Goal: Task Accomplishment & Management: Use online tool/utility

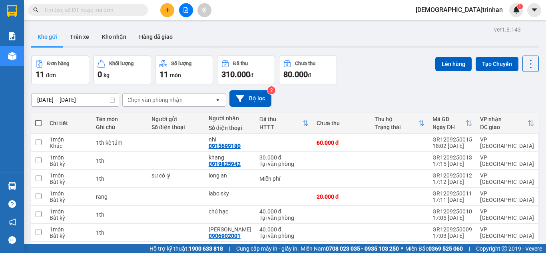
click at [186, 10] on icon "file-add" at bounding box center [186, 10] width 6 height 6
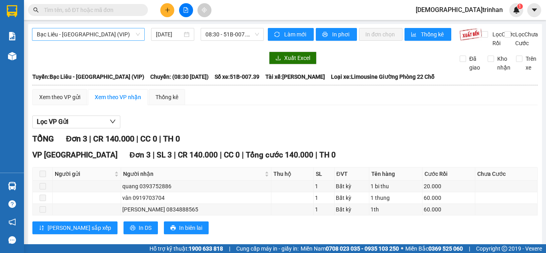
click at [110, 33] on span "Bạc Liêu - [GEOGRAPHIC_DATA] (VIP)" at bounding box center [88, 34] width 103 height 12
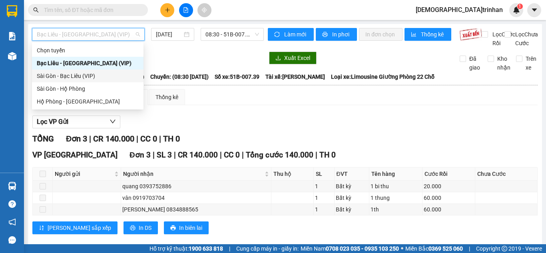
click at [91, 73] on div "Sài Gòn - Bạc Liêu (VIP)" at bounding box center [88, 76] width 102 height 9
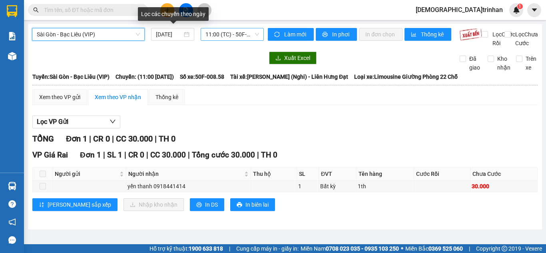
click at [215, 32] on span "11:00 (TC) - 50F-008.58" at bounding box center [233, 34] width 54 height 12
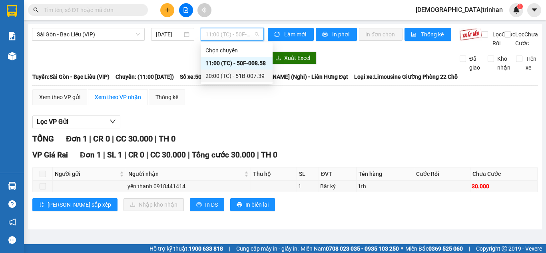
click at [213, 73] on div "20:00 (TC) - 51B-007.39" at bounding box center [237, 76] width 62 height 9
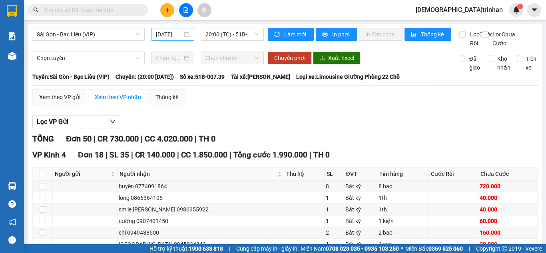
click at [181, 34] on div "[DATE]" at bounding box center [173, 34] width 34 height 9
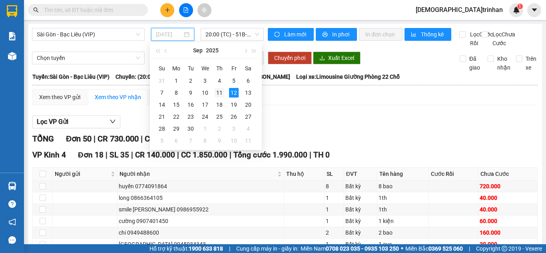
click at [218, 91] on div "11" at bounding box center [220, 93] width 10 height 10
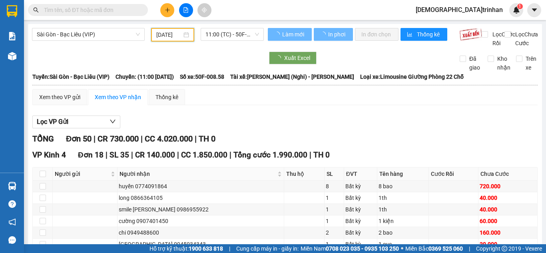
type input "[DATE]"
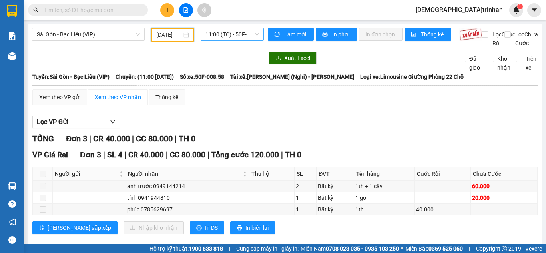
click at [226, 38] on span "11:00 (TC) - 50F-008.58" at bounding box center [233, 34] width 54 height 12
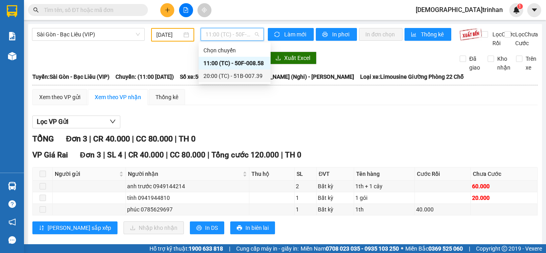
click at [213, 75] on div "20:00 (TC) - 51B-007.39" at bounding box center [235, 76] width 62 height 9
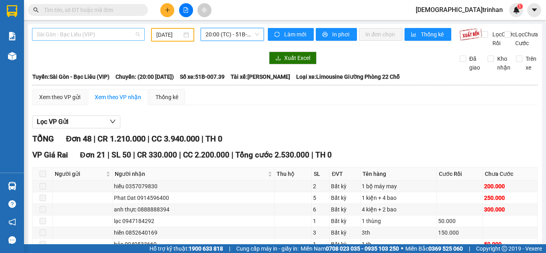
click at [106, 37] on span "Sài Gòn - Bạc Liêu (VIP)" at bounding box center [88, 34] width 103 height 12
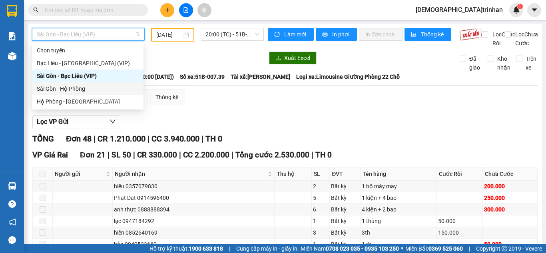
click at [66, 89] on div "Sài Gòn - Hộ Phòng" at bounding box center [88, 88] width 102 height 9
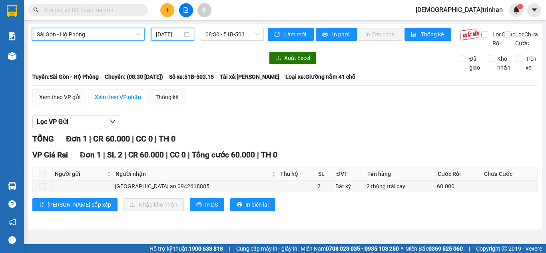
click at [164, 34] on input "[DATE]" at bounding box center [169, 34] width 26 height 9
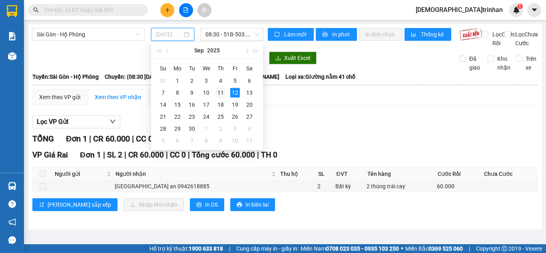
click at [221, 90] on div "11" at bounding box center [221, 93] width 10 height 10
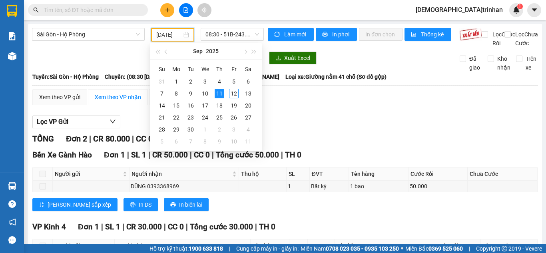
scroll to position [0, 3]
type input "[DATE]"
